Goal: Navigation & Orientation: Find specific page/section

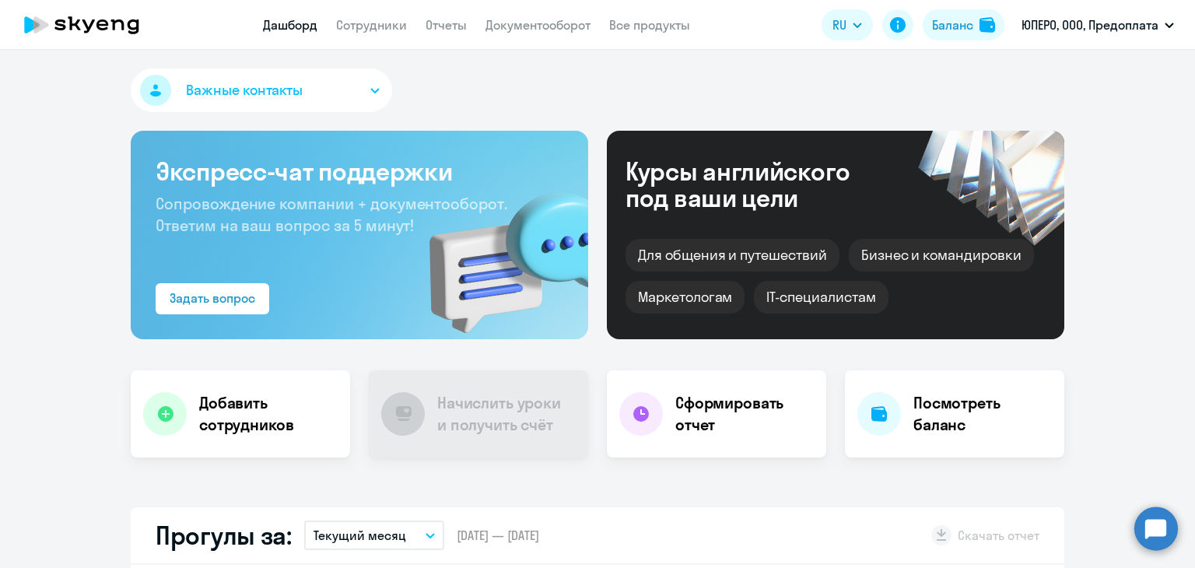
click at [507, 38] on app-header "Дашборд Сотрудники Отчеты Документооборот Все продукты Дашборд Сотрудники Отчет…" at bounding box center [597, 25] width 1195 height 50
click at [515, 22] on link "Документооборот" at bounding box center [538, 25] width 105 height 16
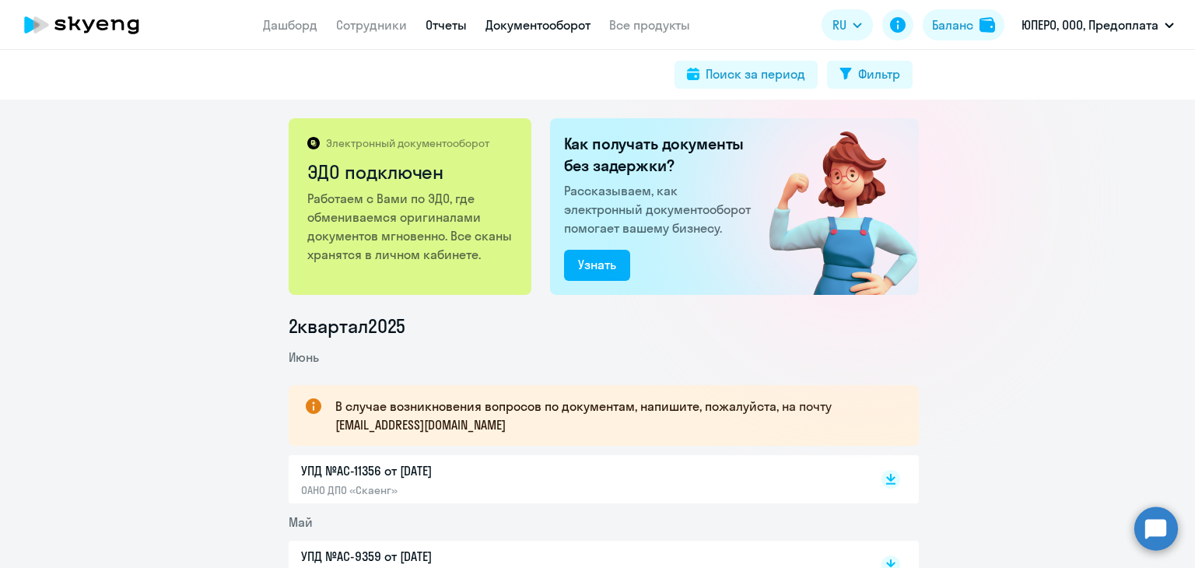
click at [436, 29] on link "Отчеты" at bounding box center [446, 25] width 41 height 16
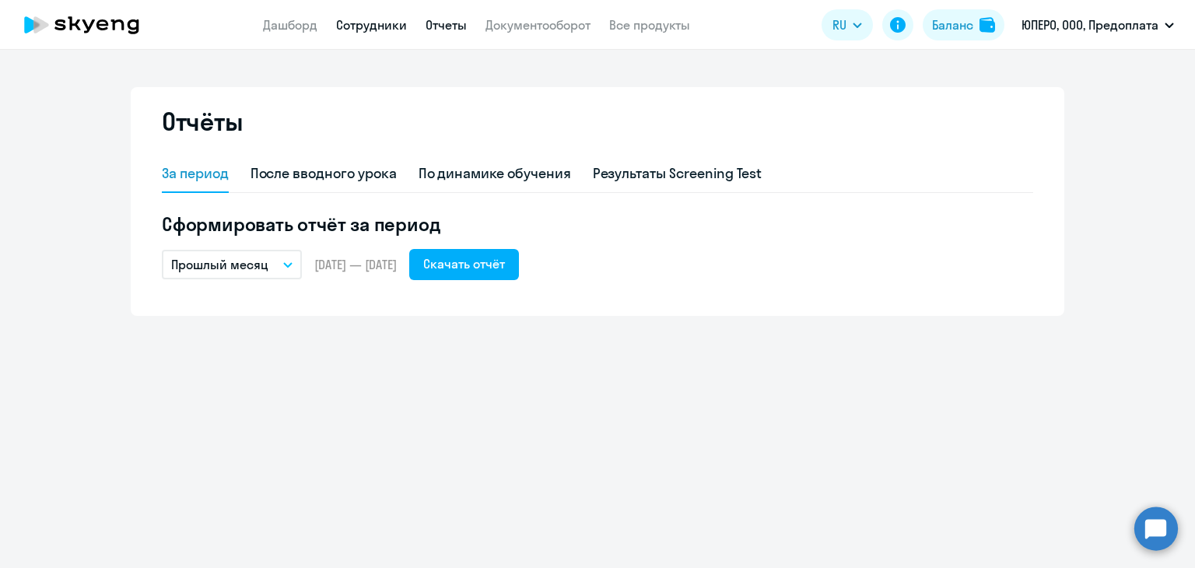
click at [342, 29] on link "Сотрудники" at bounding box center [371, 25] width 71 height 16
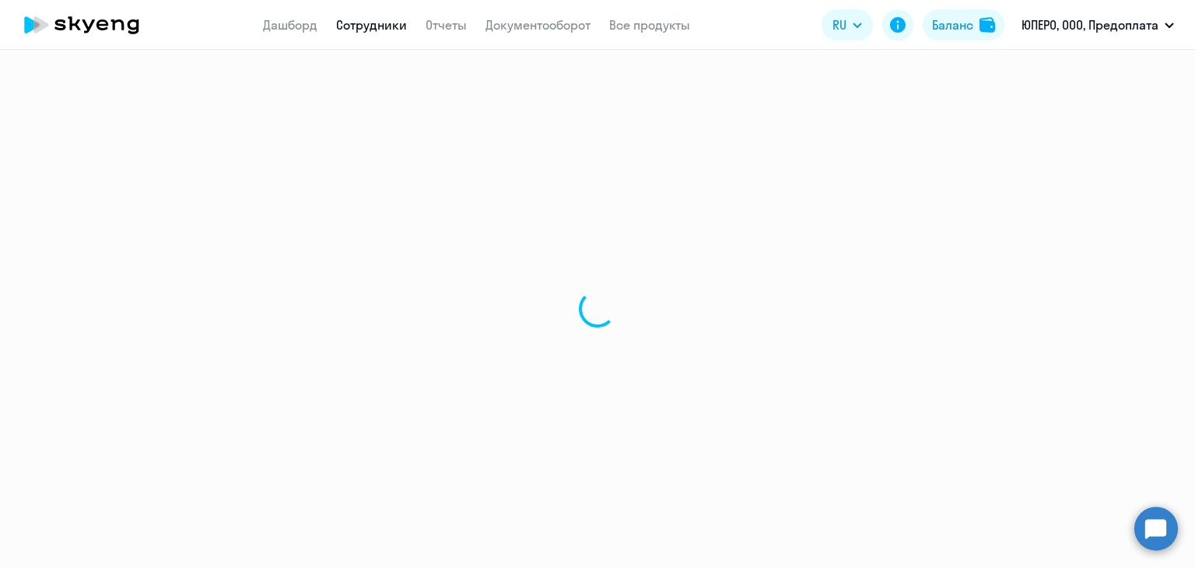
select select "30"
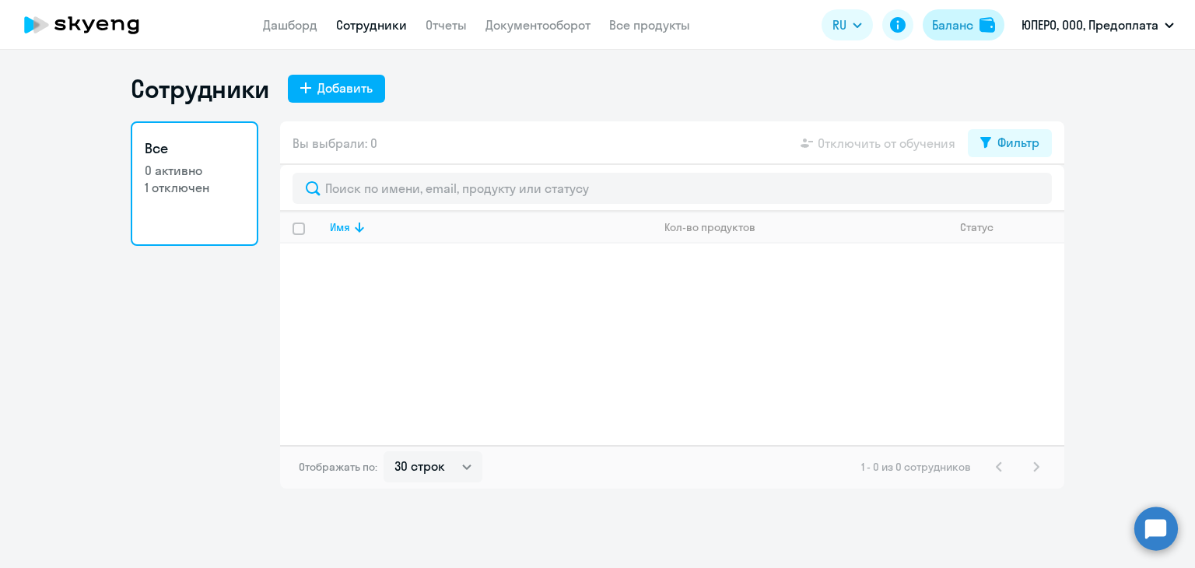
click at [937, 26] on div "Баланс" at bounding box center [952, 25] width 41 height 19
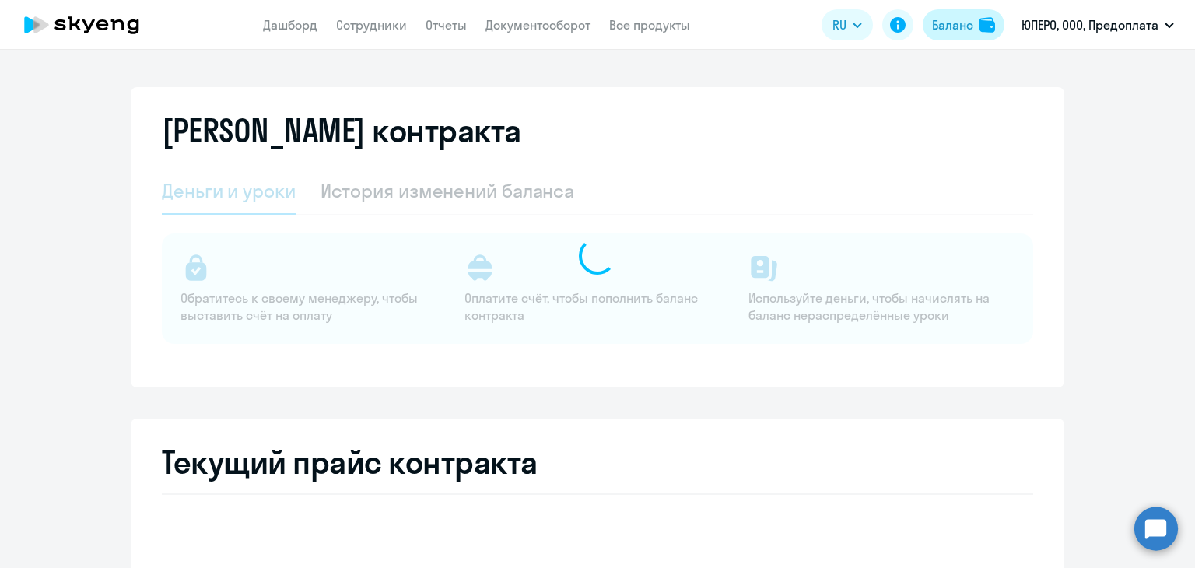
select select "english_adult_not_native_speaker"
